Goal: Task Accomplishment & Management: Use online tool/utility

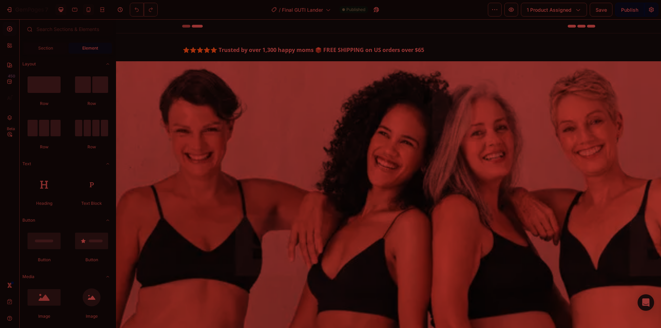
click at [87, 12] on icon at bounding box center [88, 9] width 7 height 7
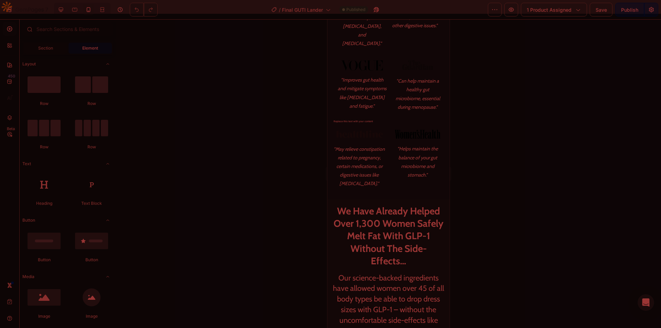
scroll to position [516, 0]
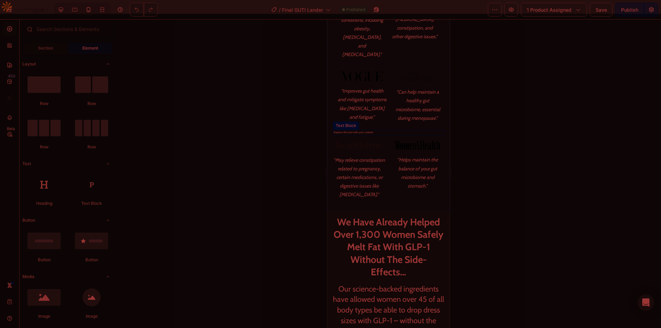
click at [361, 132] on div "Replace this text with your content" at bounding box center [388, 133] width 111 height 6
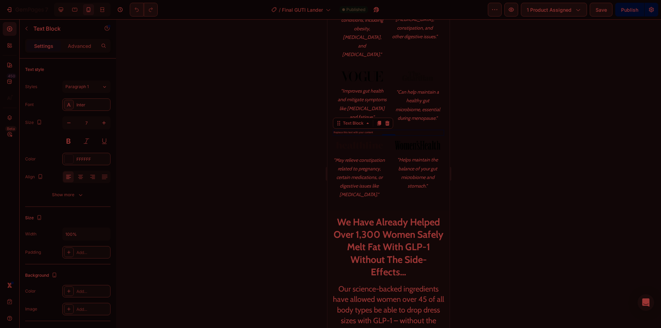
click at [388, 124] on icon at bounding box center [387, 123] width 4 height 5
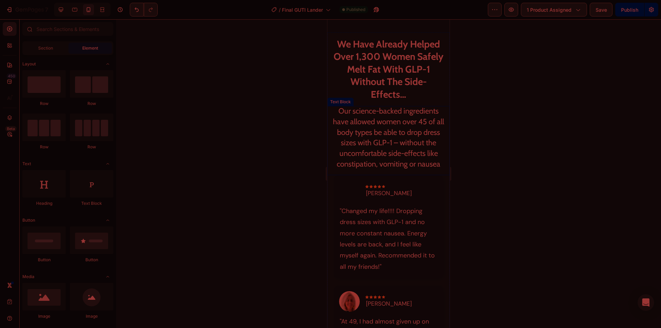
scroll to position [722, 0]
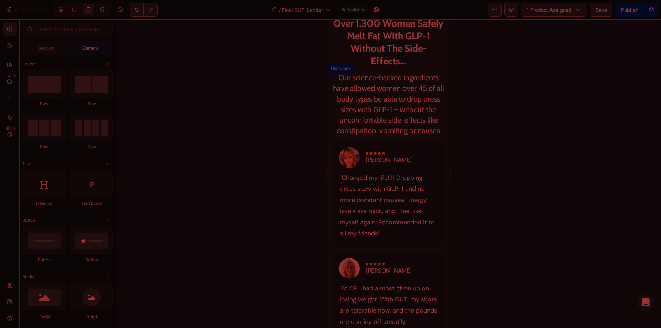
click at [391, 115] on p "Our science-backed ingredients have allowed women over 45 of all body types be …" at bounding box center [388, 105] width 111 height 64
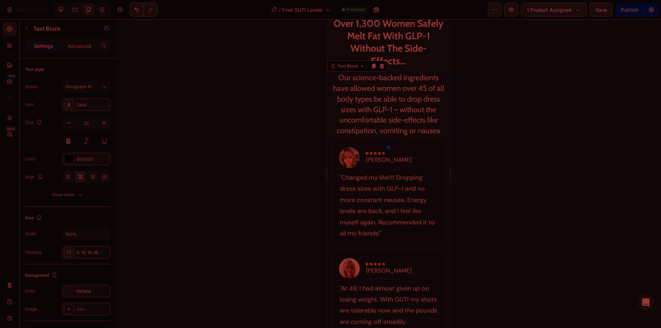
click at [369, 111] on p "Our science-backed ingredients have allowed women over 45 of all body types be …" at bounding box center [388, 105] width 111 height 64
drag, startPoint x: 352, startPoint y: 109, endPoint x: 336, endPoint y: 109, distance: 15.5
click at [336, 109] on p "Our science-backed ingredients have allowed women over 45 of all body types be …" at bounding box center [388, 105] width 111 height 64
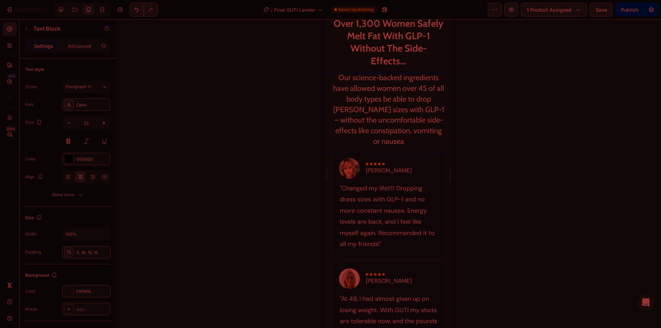
click at [388, 45] on h2 "We Have Already Helped Over 1,300 Women Safely Melt Fat With GLP-1 Without The …" at bounding box center [388, 36] width 122 height 74
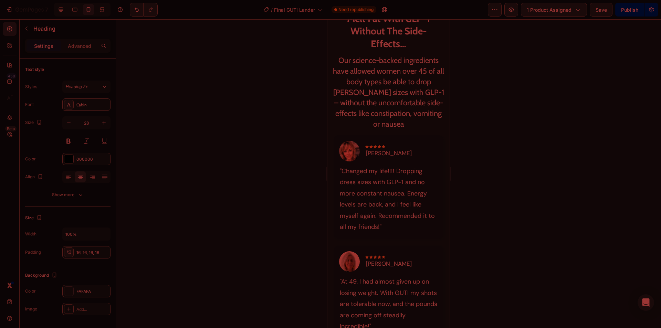
scroll to position [791, 0]
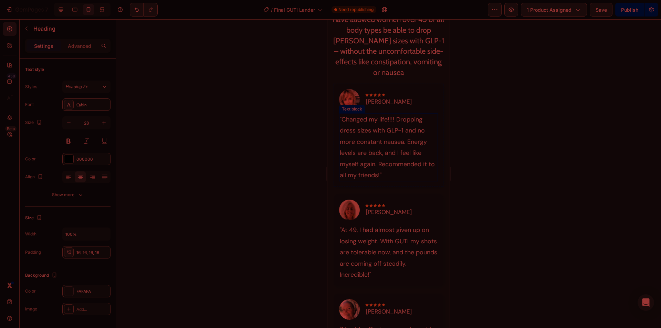
click at [395, 136] on p ""Changed my life!!!! Dropping dress sizes with GLP-1 and no more constant nause…" at bounding box center [389, 147] width 98 height 67
click at [394, 135] on p ""Changed my life!!!! Dropping dress sizes with GLP-1 and no more constant nause…" at bounding box center [389, 147] width 98 height 67
click at [393, 135] on p ""Changed my life!!!! Dropping dress sizes with GLP-1 and no more constant nause…" at bounding box center [389, 147] width 98 height 67
click at [397, 131] on p ""Changed my life!!!! Dropping dress sizes with GLP-1 and no more constant nause…" at bounding box center [389, 147] width 98 height 67
drag, startPoint x: 396, startPoint y: 118, endPoint x: 371, endPoint y: 131, distance: 28.5
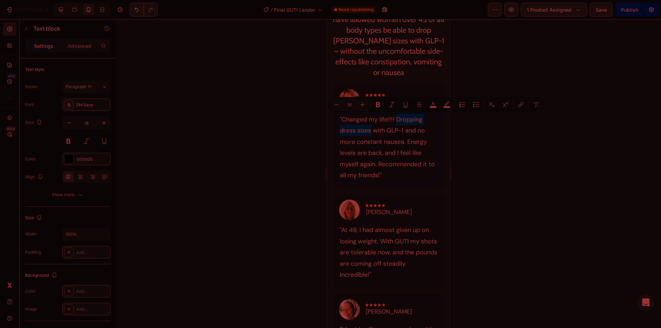
click at [371, 131] on p ""Changed my life!!!! Dropping dress sizes with GLP-1 and no more constant nause…" at bounding box center [389, 147] width 98 height 67
click at [394, 118] on p ""Changed my life!!!! Losing weight with GLP-1 and no more constant nausea. Ener…" at bounding box center [389, 147] width 98 height 67
click at [408, 41] on p "Our science-backed ingredients have allowed women over 45 of all body types be …" at bounding box center [388, 41] width 111 height 74
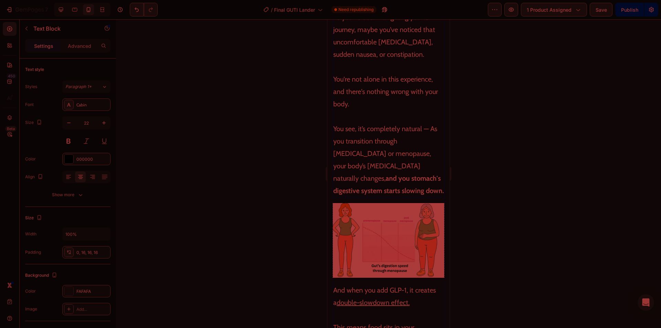
scroll to position [1514, 0]
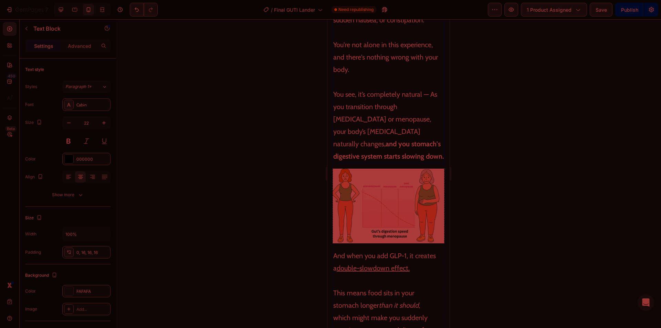
click at [407, 147] on p "You see, it’s completely natural — As you transition through perimenopause or m…" at bounding box center [388, 119] width 110 height 87
click at [427, 145] on p "You see, it’s completely natural — As you transition through perimenopause or m…" at bounding box center [388, 119] width 110 height 87
click at [433, 146] on p "You see, it’s completely natural — As you transition through perimenopause or m…" at bounding box center [388, 119] width 110 height 87
drag, startPoint x: 357, startPoint y: 156, endPoint x: 352, endPoint y: 157, distance: 5.2
click at [352, 157] on strong "and you stomach's digestive system starts slowing down." at bounding box center [388, 150] width 110 height 21
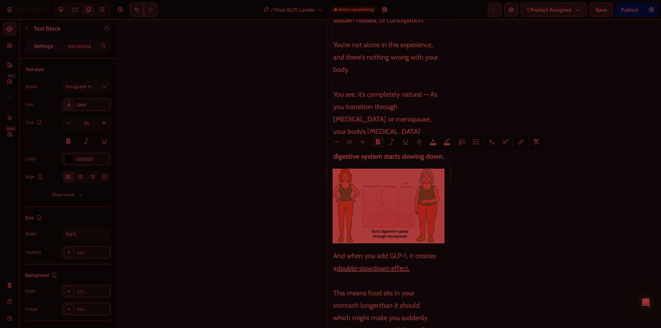
click at [366, 153] on strong "and you stomach's digestive system starts slowing down." at bounding box center [388, 150] width 110 height 21
drag, startPoint x: 357, startPoint y: 154, endPoint x: 345, endPoint y: 155, distance: 11.4
click at [345, 155] on strong "and you stomach's digestive system starts slowing down." at bounding box center [388, 150] width 110 height 21
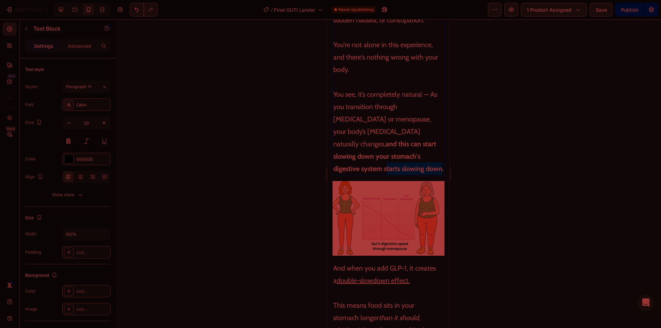
drag, startPoint x: 390, startPoint y: 181, endPoint x: 335, endPoint y: 179, distance: 55.1
click at [335, 173] on strong "and this can start slowing down your stomach's digestive system starts slowing …" at bounding box center [388, 156] width 110 height 33
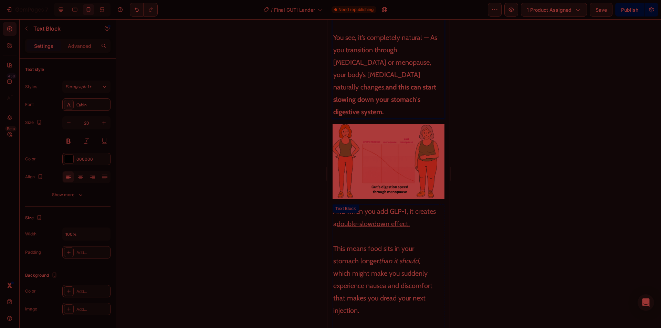
scroll to position [1583, 0]
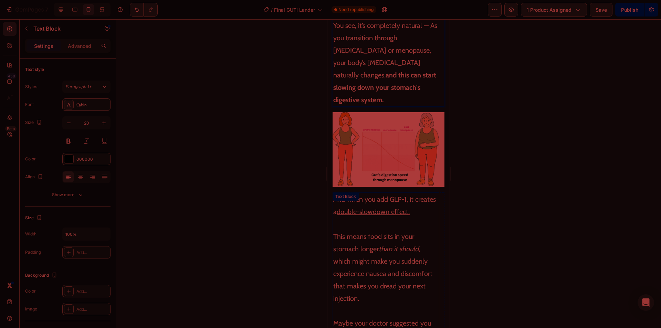
click at [400, 202] on p "And when you add GLP-1, it creates a double-slowdown effect." at bounding box center [385, 205] width 105 height 25
click at [411, 218] on p "This means food sits in your stomach longer than it should , which might make y…" at bounding box center [385, 261] width 105 height 87
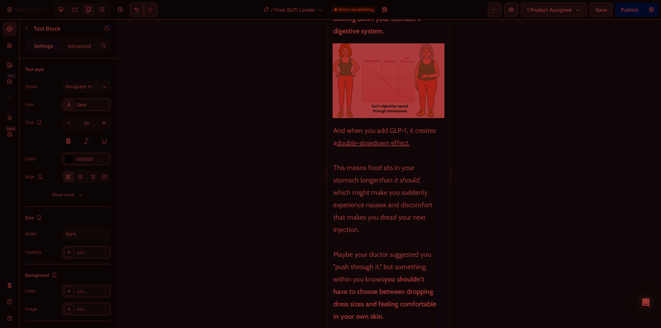
scroll to position [1686, 0]
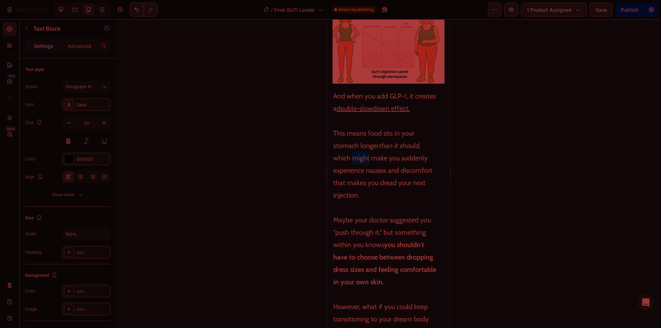
drag, startPoint x: 352, startPoint y: 154, endPoint x: 369, endPoint y: 156, distance: 17.3
click at [369, 156] on p "⁠⁠⁠⁠⁠⁠⁠ This means food sits in your stomach longer than it should , which migh…" at bounding box center [385, 158] width 105 height 87
drag, startPoint x: 365, startPoint y: 179, endPoint x: 347, endPoint y: 178, distance: 17.6
click at [346, 179] on p "This means food sits in your stomach longer than it should , which can make you…" at bounding box center [385, 158] width 105 height 87
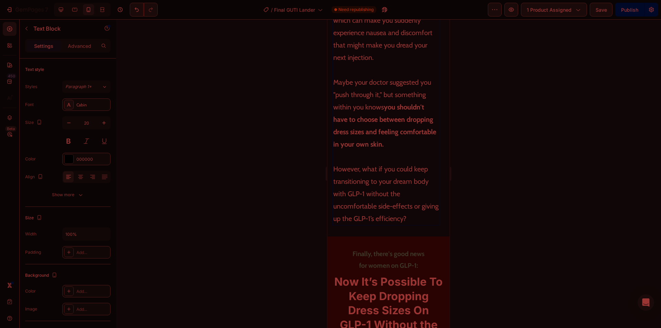
scroll to position [1858, 0]
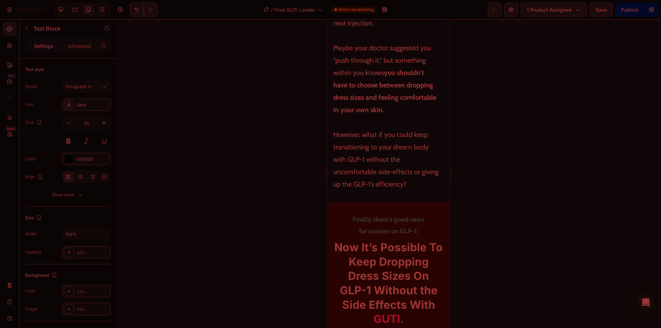
click at [364, 156] on p "However, what if you could keep transitioning to your dream body with GLP-1 wit…" at bounding box center [385, 153] width 105 height 74
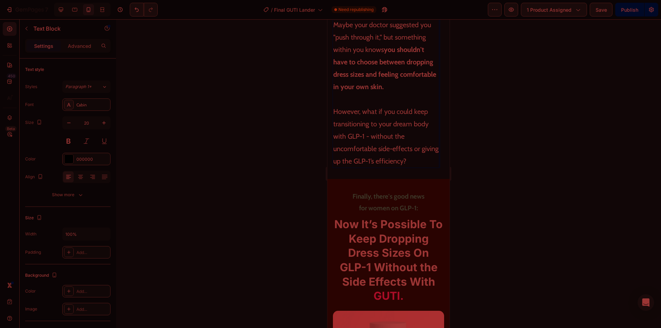
scroll to position [1892, 0]
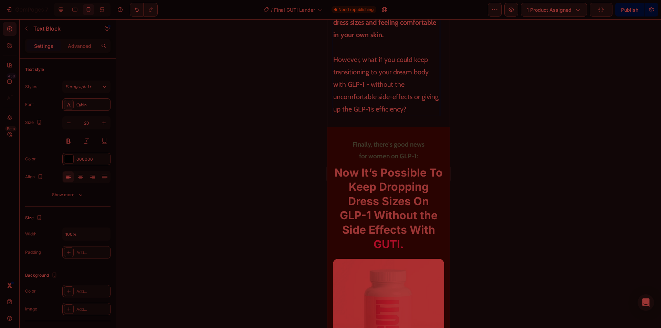
scroll to position [1858, 0]
click at [394, 116] on p "However, what if you could keep transitioning to your dream body with GLP-1 - w…" at bounding box center [385, 78] width 105 height 74
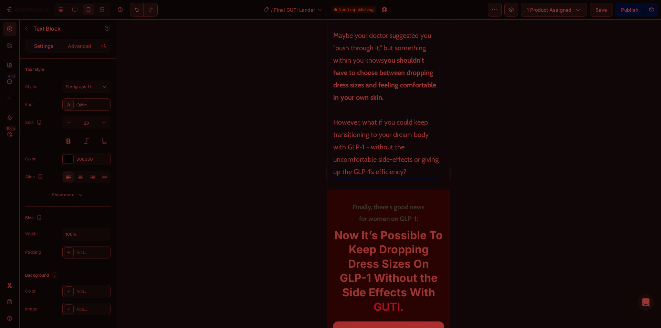
scroll to position [1789, 0]
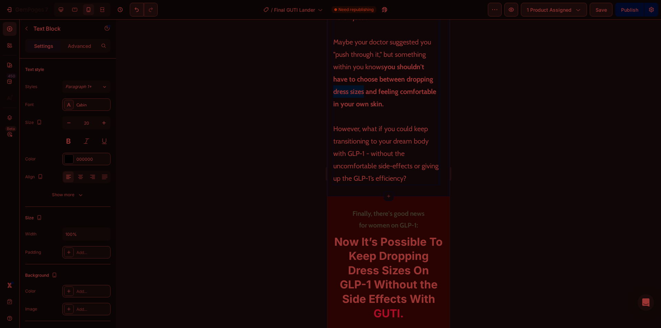
drag, startPoint x: 362, startPoint y: 163, endPoint x: 331, endPoint y: 162, distance: 31.3
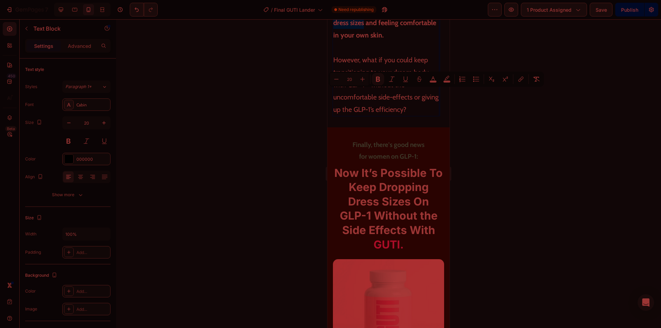
scroll to position [1823, 0]
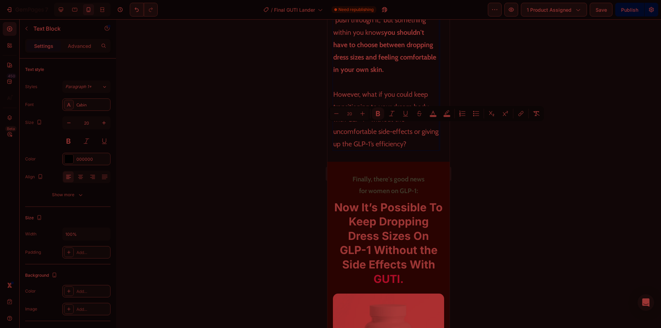
click at [405, 150] on p "However, what if you could keep transitioning to your dream body with GLP-1 - w…" at bounding box center [385, 113] width 105 height 74
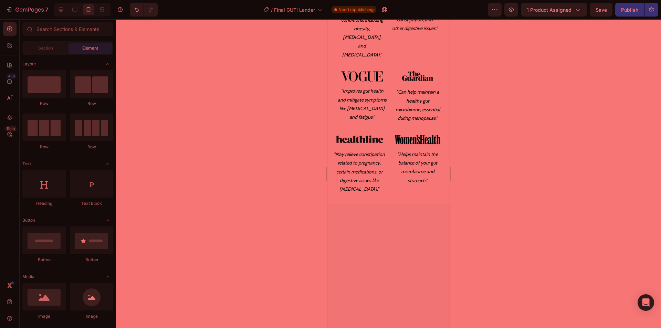
scroll to position [0, 0]
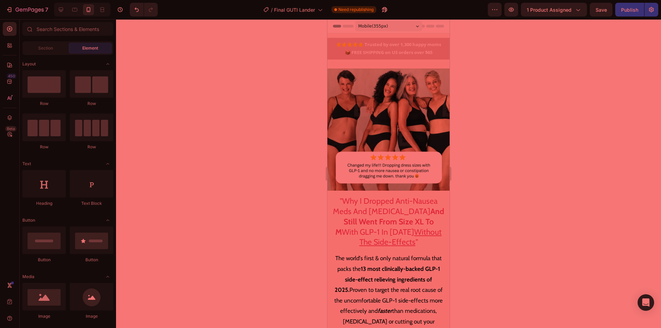
drag, startPoint x: 446, startPoint y: 103, endPoint x: 775, endPoint y: 34, distance: 336.4
click at [403, 103] on img at bounding box center [388, 129] width 122 height 122
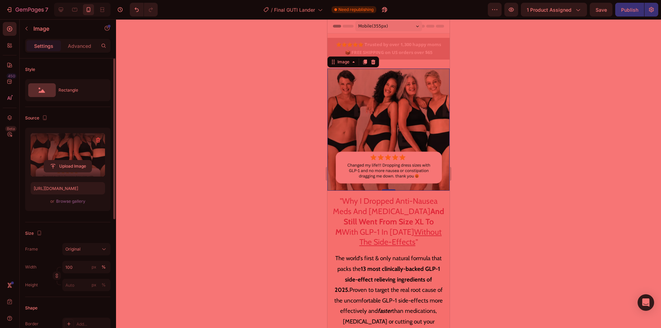
click at [70, 167] on input "file" at bounding box center [67, 166] width 47 height 12
drag, startPoint x: 629, startPoint y: 11, endPoint x: 520, endPoint y: 91, distance: 135.4
click at [630, 11] on div "Publish" at bounding box center [629, 9] width 17 height 7
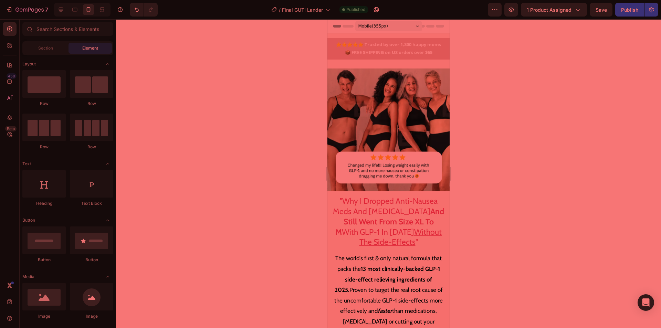
drag, startPoint x: 447, startPoint y: 147, endPoint x: 786, endPoint y: 53, distance: 352.7
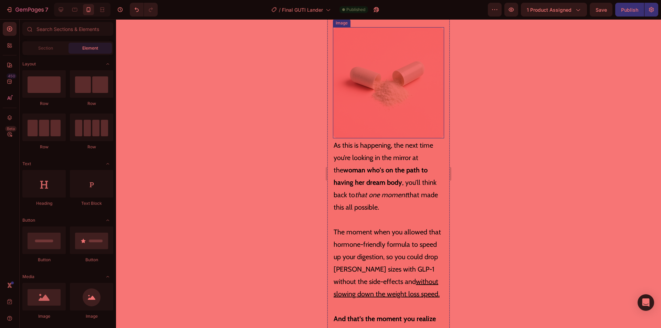
scroll to position [2959, 0]
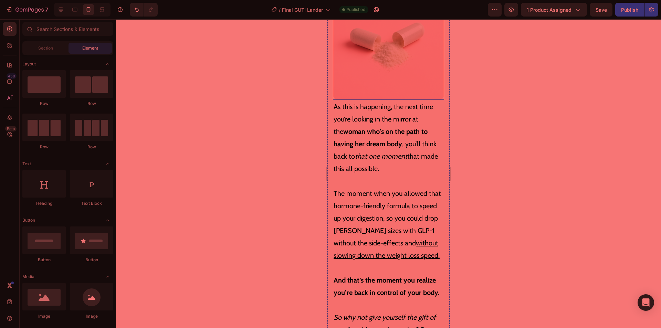
click at [392, 88] on img at bounding box center [388, 44] width 111 height 111
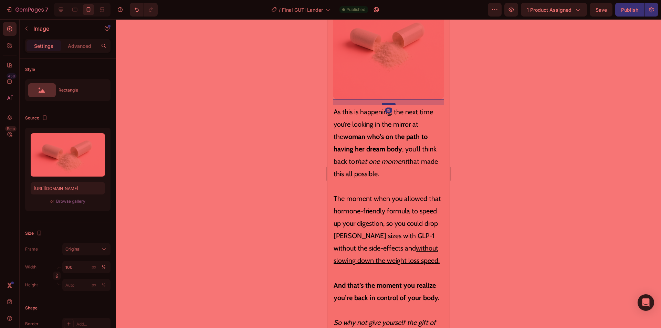
drag, startPoint x: 386, startPoint y: 96, endPoint x: 386, endPoint y: 101, distance: 5.2
click at [386, 103] on div at bounding box center [389, 104] width 14 height 2
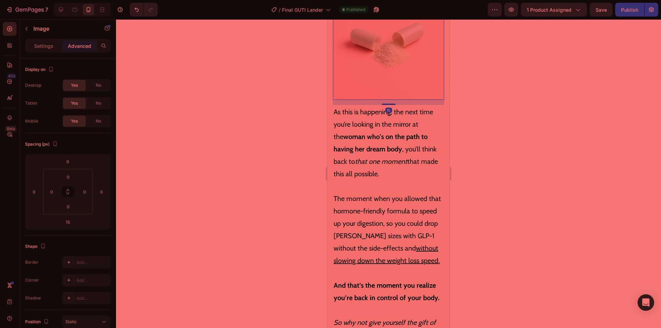
click at [395, 49] on img at bounding box center [388, 44] width 111 height 111
click at [408, 161] on p "As this is happening, the next time you’re looking in the mirror at the woman w…" at bounding box center [388, 143] width 110 height 74
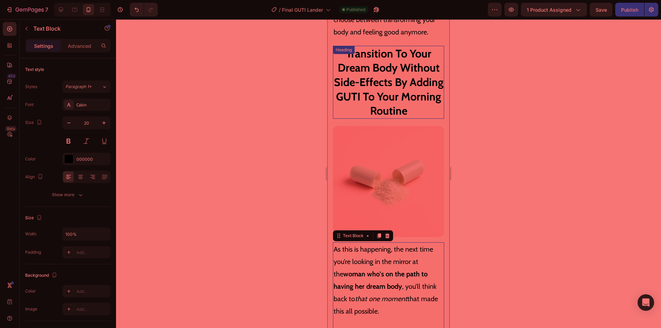
scroll to position [2821, 0]
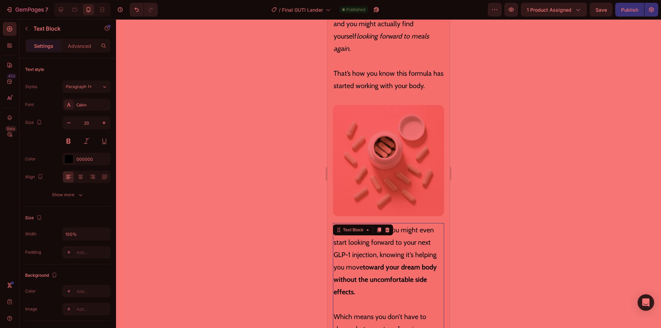
scroll to position [2511, 0]
click at [629, 16] on button "Publish" at bounding box center [629, 10] width 29 height 14
